Goal: Register for event/course

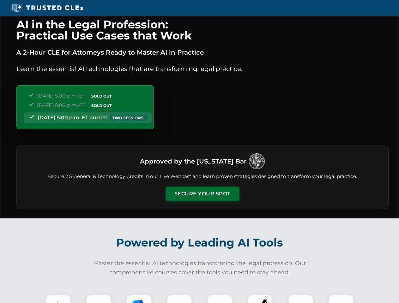
click at [202, 194] on button "Secure Your Spot" at bounding box center [202, 194] width 74 height 15
click at [58, 299] on img at bounding box center [58, 307] width 18 height 18
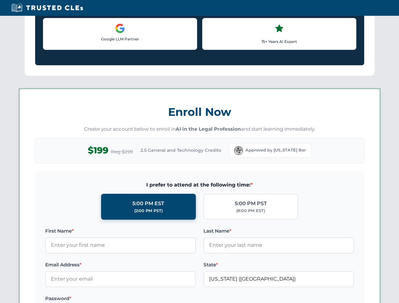
click at [139, 299] on label "Password *" at bounding box center [120, 299] width 151 height 8
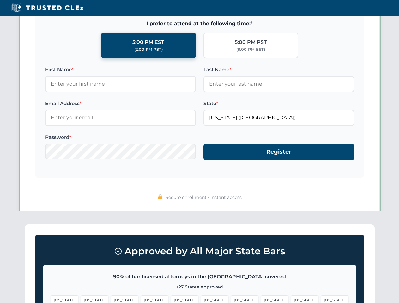
click at [291, 299] on span "[US_STATE]" at bounding box center [304, 299] width 27 height 9
